Goal: Navigation & Orientation: Find specific page/section

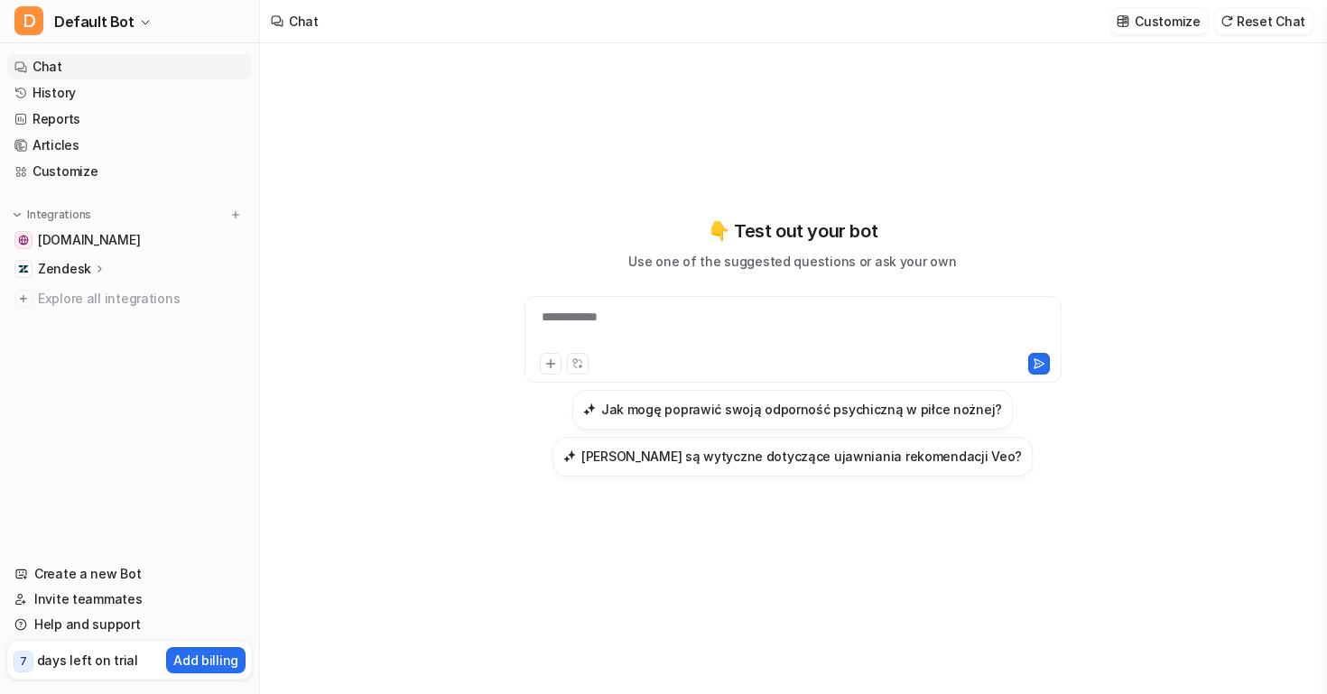
click at [874, 184] on div "**********" at bounding box center [793, 347] width 665 height 486
click at [64, 97] on link "History" at bounding box center [129, 92] width 245 height 25
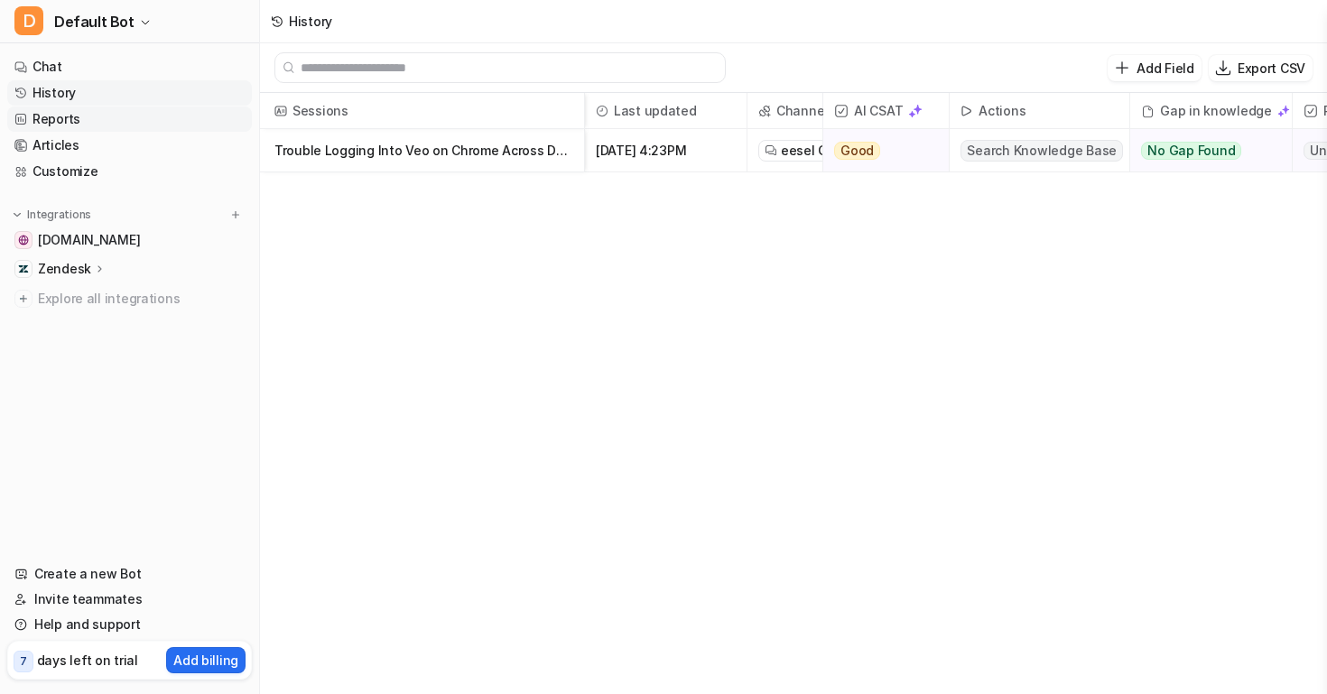
click at [67, 116] on link "Reports" at bounding box center [129, 119] width 245 height 25
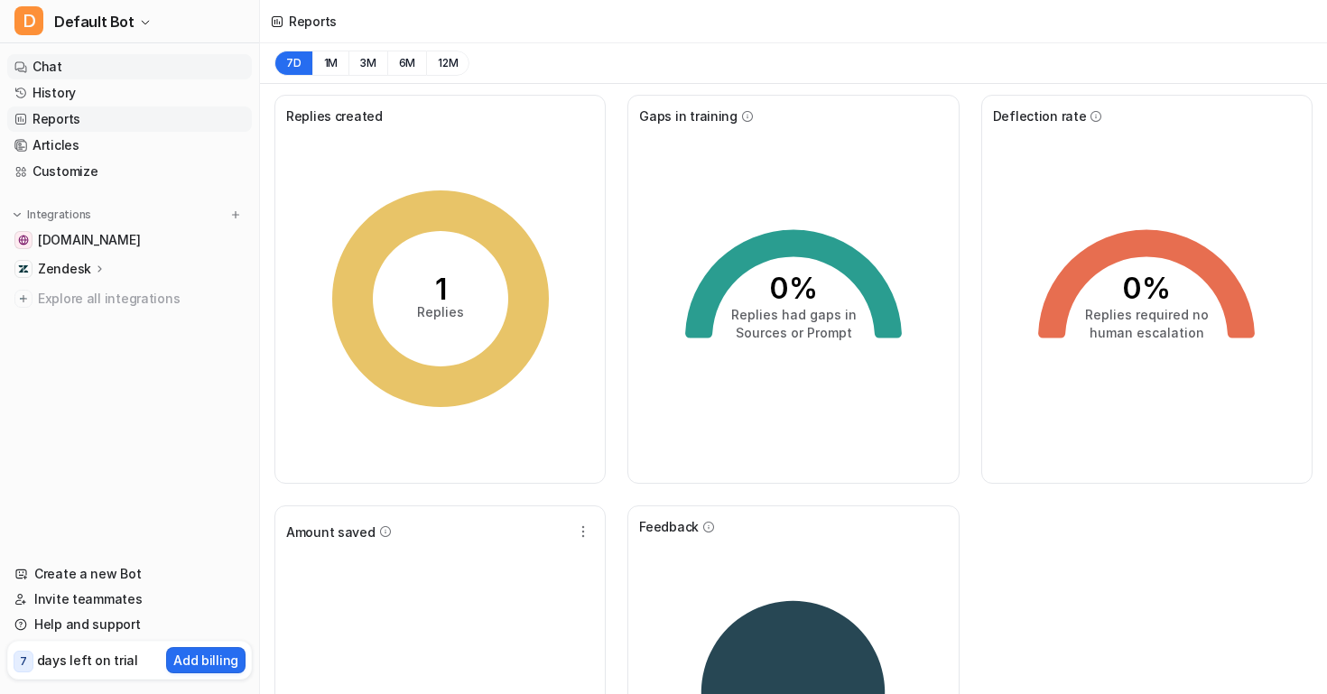
click at [75, 70] on link "Chat" at bounding box center [129, 66] width 245 height 25
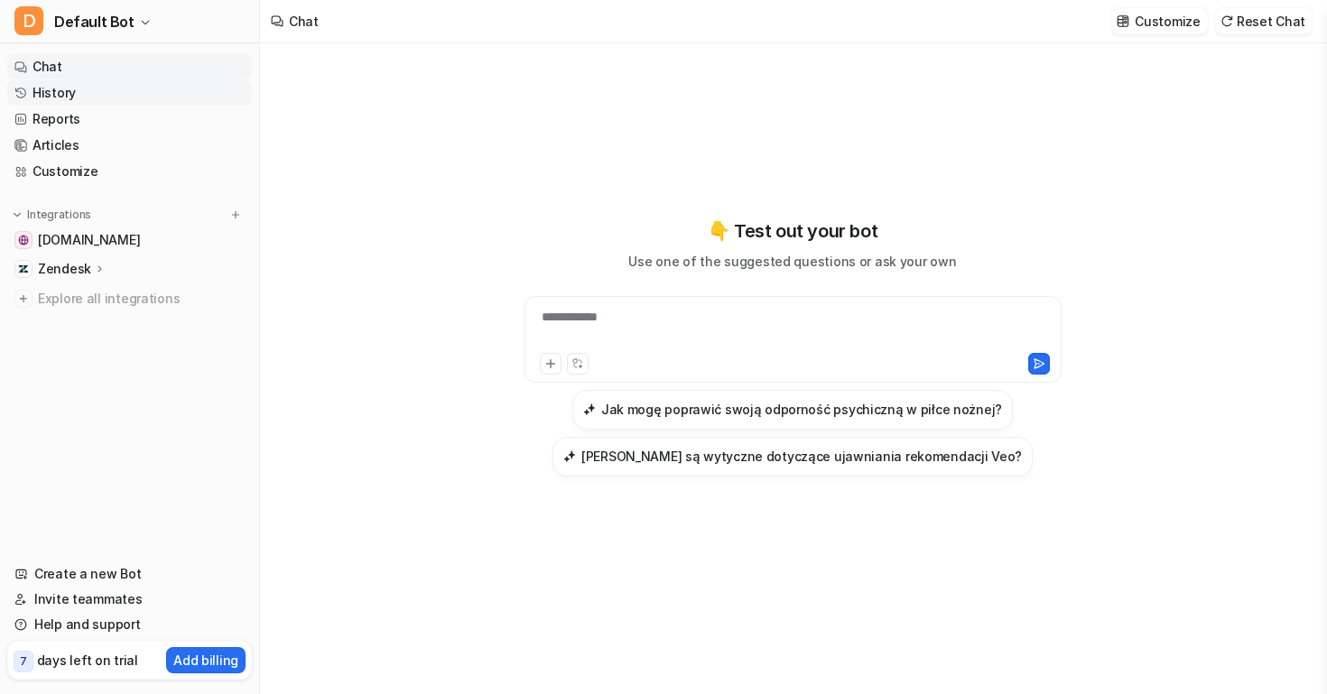
click at [72, 95] on link "History" at bounding box center [129, 92] width 245 height 25
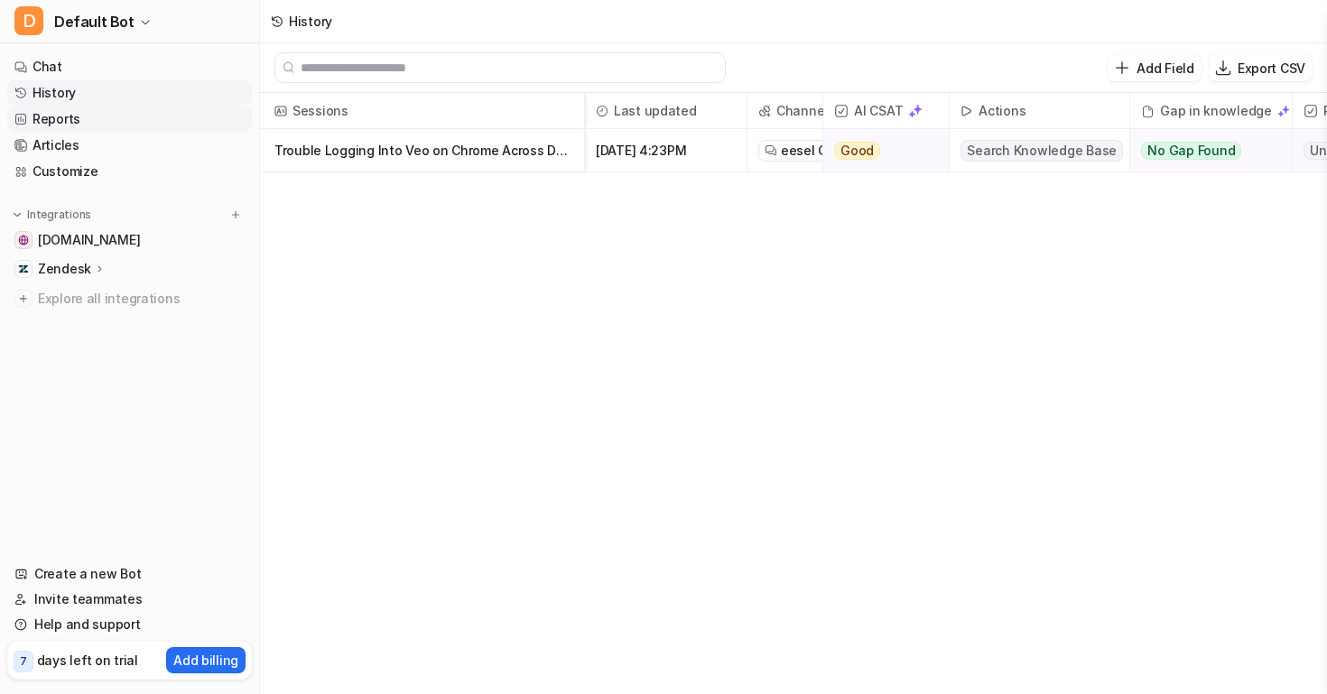
click at [90, 125] on link "Reports" at bounding box center [129, 119] width 245 height 25
